Goal: Information Seeking & Learning: Find contact information

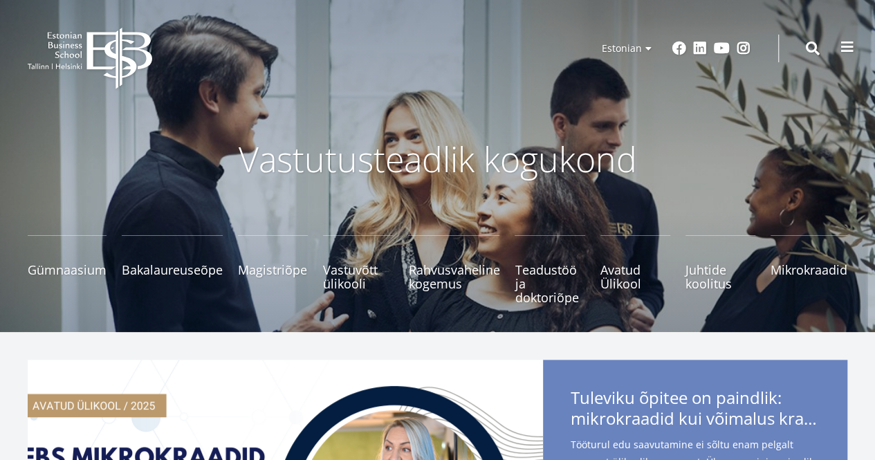
click at [854, 51] on button at bounding box center [848, 47] width 28 height 28
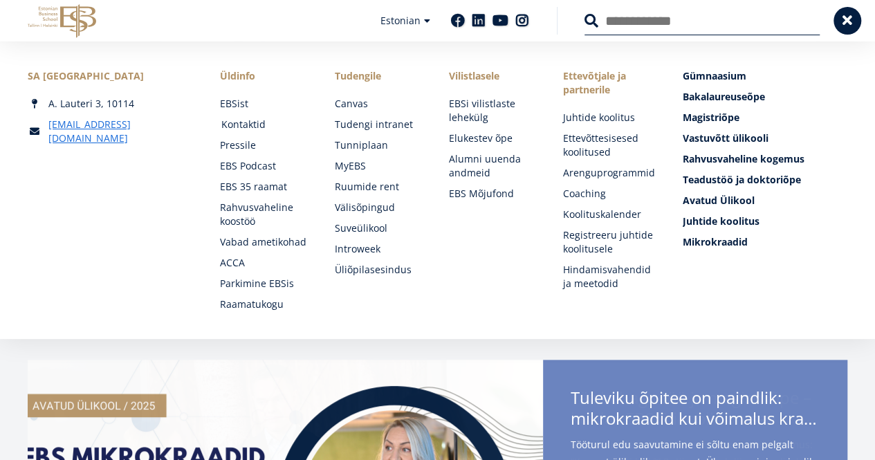
click at [257, 124] on link "Kontaktid" at bounding box center [264, 125] width 86 height 14
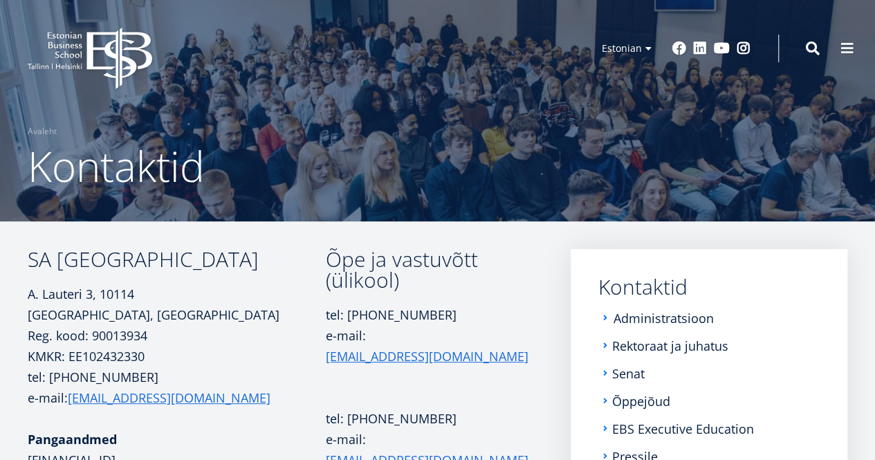
click at [681, 318] on link "Administratsioon" at bounding box center [664, 318] width 100 height 14
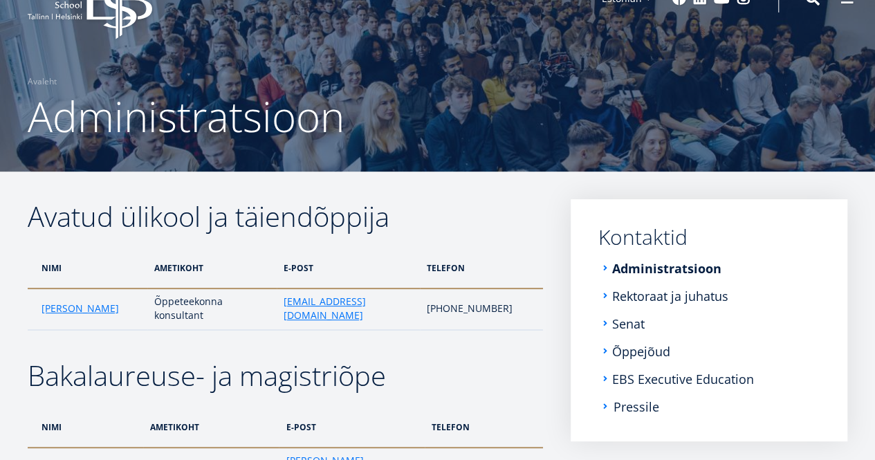
scroll to position [49, 0]
